Goal: Information Seeking & Learning: Learn about a topic

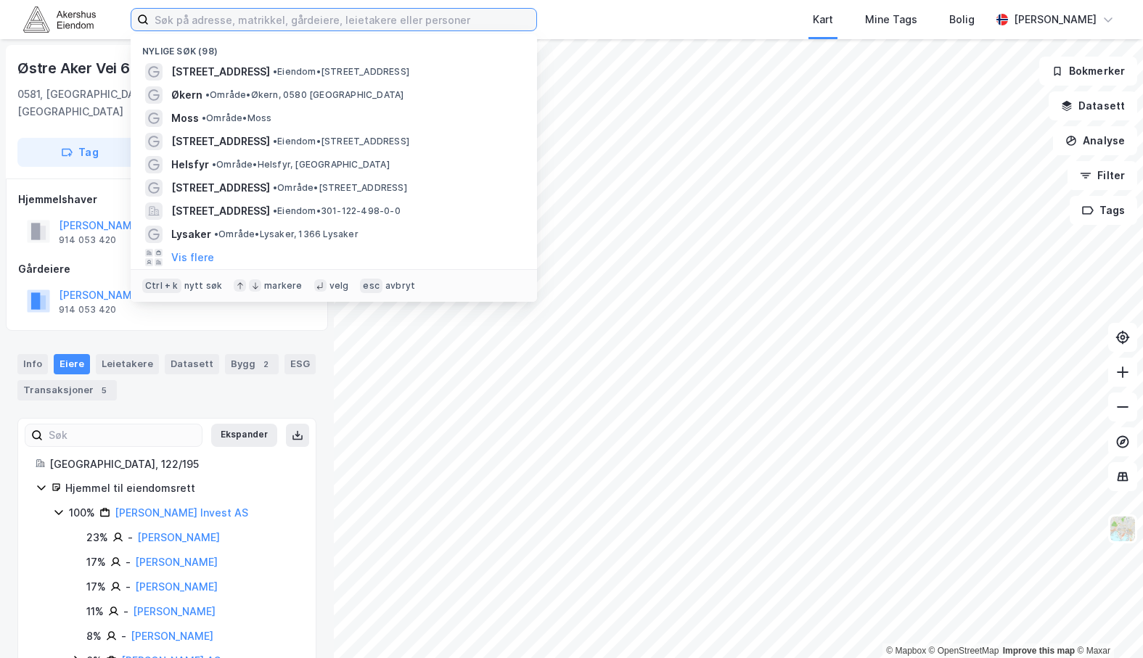
click at [251, 22] on input at bounding box center [343, 20] width 388 height 22
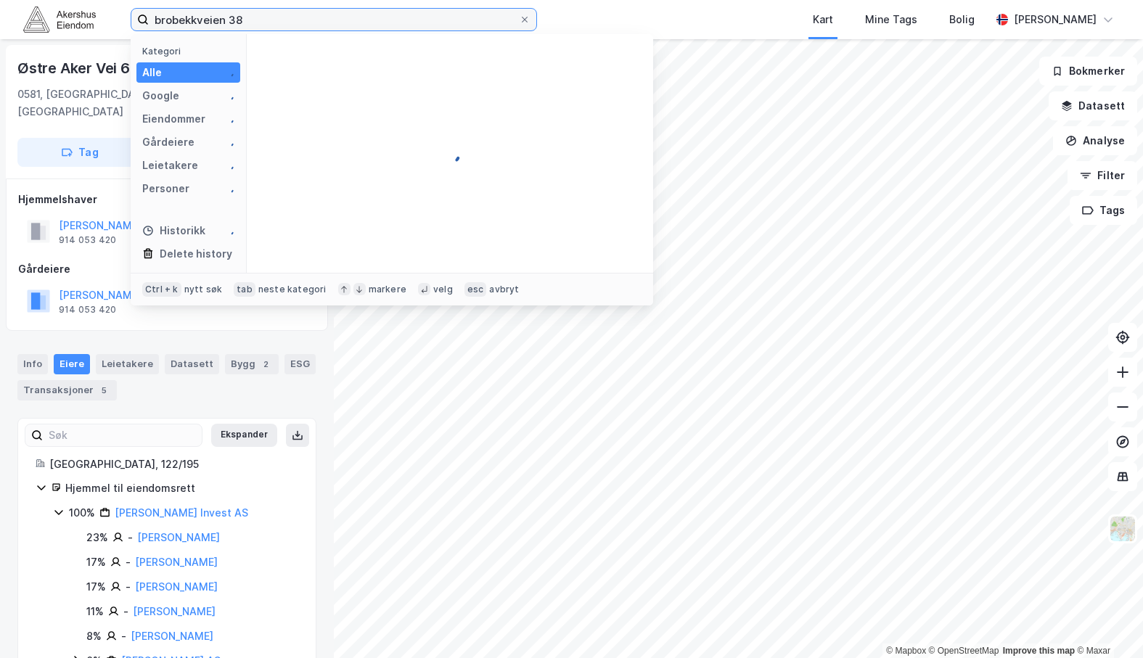
type input "brobekkveien 38"
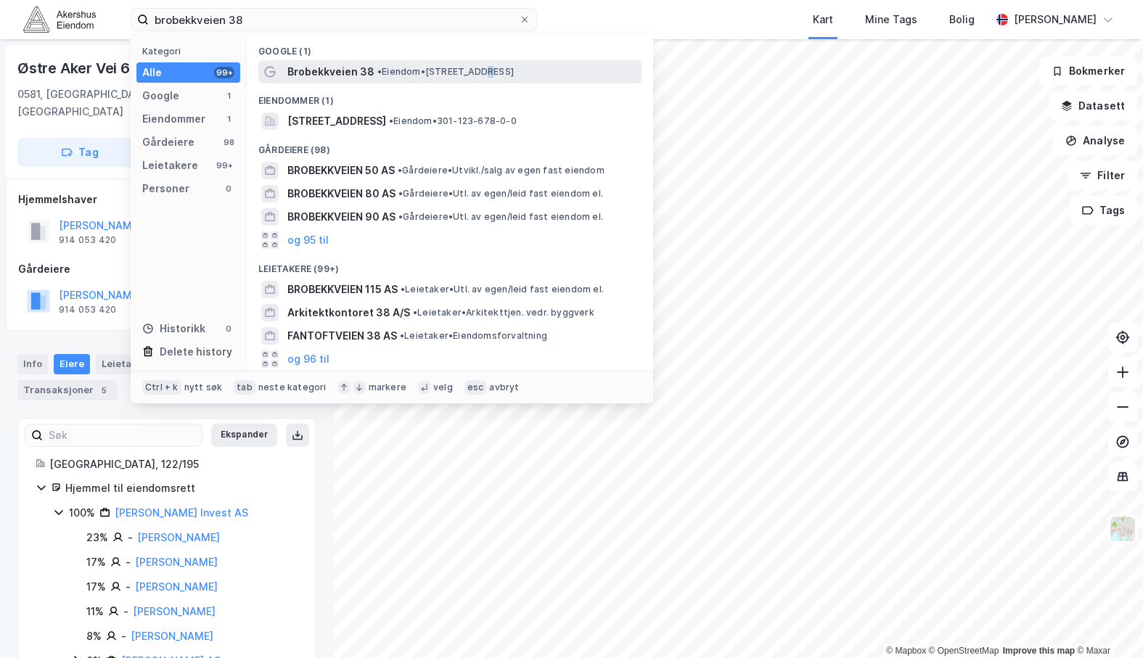
click at [487, 72] on span "• Eiendom • [STREET_ADDRESS]" at bounding box center [445, 72] width 136 height 12
